Goal: Navigation & Orientation: Find specific page/section

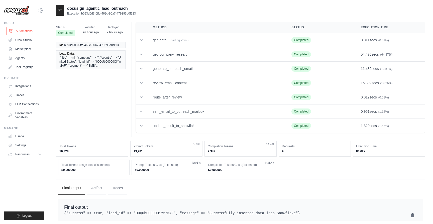
click at [25, 30] on link "Automations" at bounding box center [26, 31] width 38 height 8
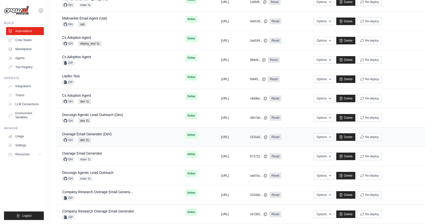
scroll to position [126, 0]
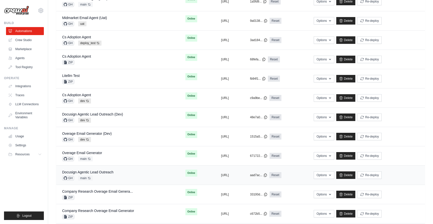
click at [124, 175] on div "Docusign Agentic Lead Outreach GH main Auto-deploy enabled" at bounding box center [117, 175] width 111 height 11
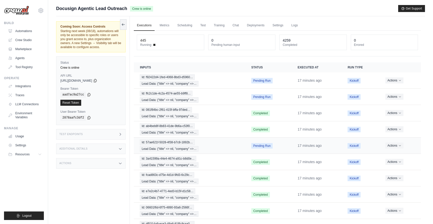
scroll to position [35, 0]
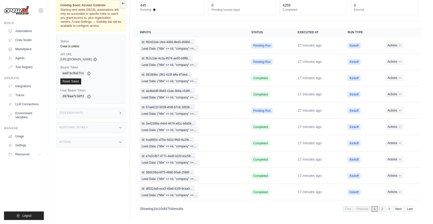
click at [381, 210] on link "2" at bounding box center [382, 209] width 6 height 6
click at [381, 207] on link "3" at bounding box center [382, 209] width 6 height 6
click at [381, 207] on link "4" at bounding box center [382, 209] width 6 height 6
click at [361, 209] on link "2" at bounding box center [361, 209] width 6 height 6
click at [368, 209] on link "1" at bounding box center [368, 209] width 6 height 6
